Goal: Information Seeking & Learning: Learn about a topic

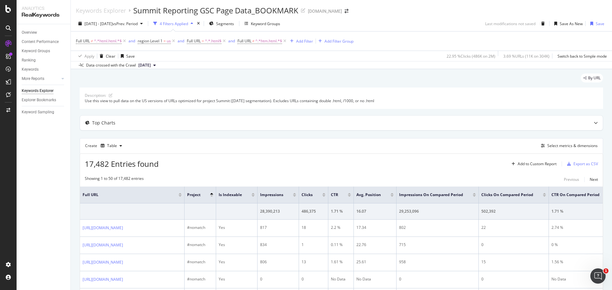
click at [258, 80] on div "By URL" at bounding box center [341, 81] width 523 height 14
click at [234, 23] on span "Segments" at bounding box center [225, 23] width 18 height 5
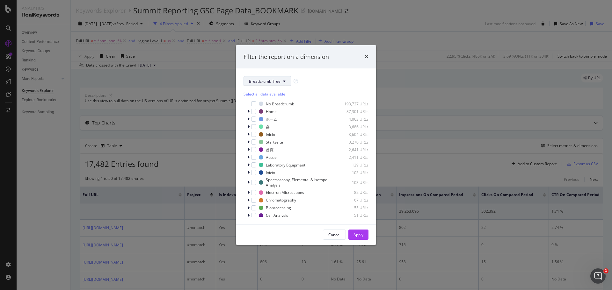
click at [270, 84] on button "Breadcrumb Tree" at bounding box center [266, 81] width 47 height 10
click at [257, 130] on span "Project" at bounding box center [276, 128] width 54 height 6
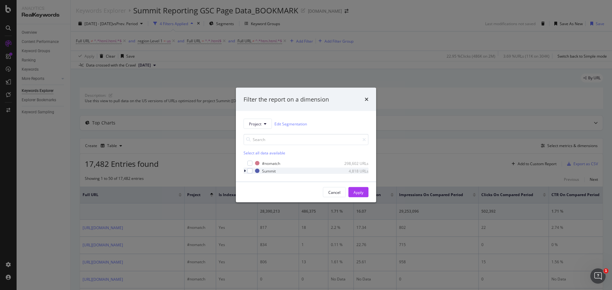
click at [244, 171] on icon "modal" at bounding box center [245, 171] width 2 height 4
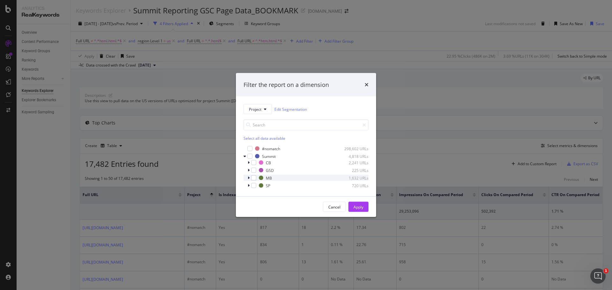
click at [249, 177] on icon "modal" at bounding box center [249, 178] width 2 height 4
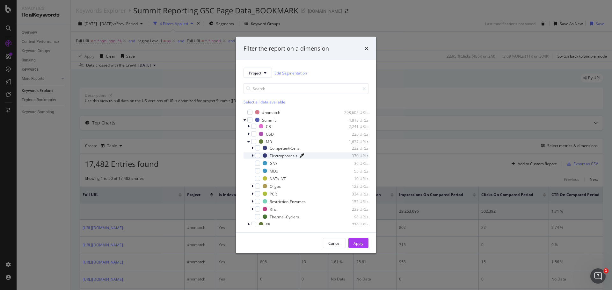
scroll to position [3, 0]
click at [258, 198] on div "modal" at bounding box center [257, 199] width 5 height 5
click at [252, 198] on icon "modal" at bounding box center [252, 199] width 2 height 4
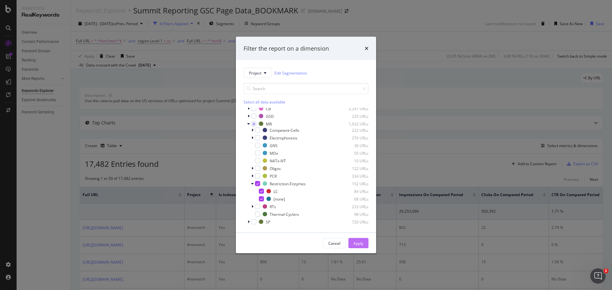
click at [357, 208] on div "Apply" at bounding box center [358, 243] width 10 height 5
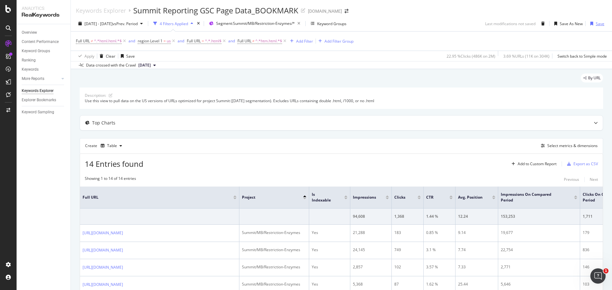
click at [408, 23] on icon "button" at bounding box center [591, 24] width 3 height 4
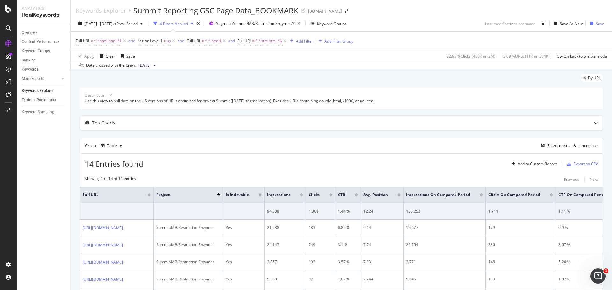
click at [76, 133] on div "By URL Description: Use this view to pull data on the US versions of URLs optim…" at bounding box center [341, 283] width 541 height 428
click at [248, 133] on div "Description: Use this view to pull data on the US versions of URLs optimized fo…" at bounding box center [341, 281] width 523 height 387
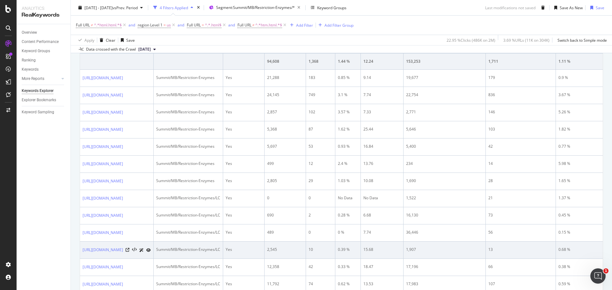
scroll to position [23, 0]
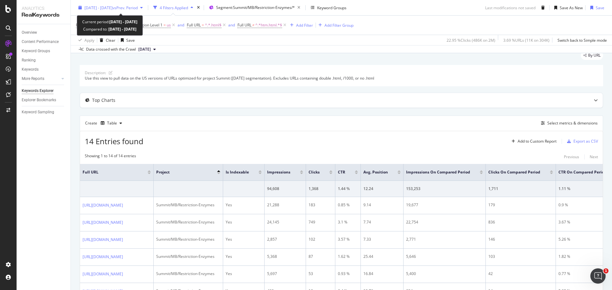
click at [138, 7] on span "vs Prev. Period" at bounding box center [124, 7] width 25 height 5
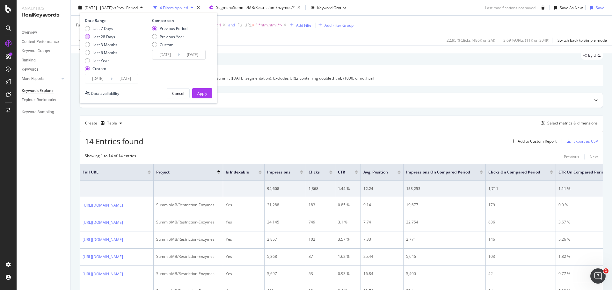
click at [94, 38] on div "Last 28 Days" at bounding box center [103, 36] width 23 height 5
type input "[DATE]"
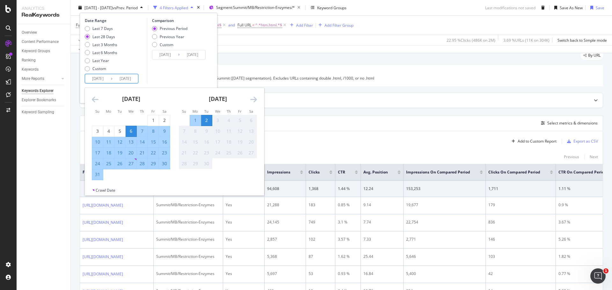
click at [103, 82] on input "[DATE]" at bounding box center [97, 78] width 25 height 9
click at [106, 132] on div "4" at bounding box center [108, 131] width 11 height 6
type input "[DATE]"
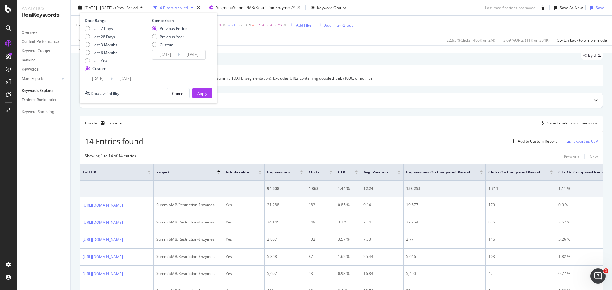
click at [155, 83] on div "Comparison Previous Period Previous Year Custom [DATE] Navigate forward to inte…" at bounding box center [177, 51] width 61 height 66
click at [163, 35] on div "Previous Year" at bounding box center [172, 36] width 25 height 5
type input "[DATE]"
click at [197, 92] on button "Apply" at bounding box center [202, 93] width 20 height 10
